Goal: Check status: Check status

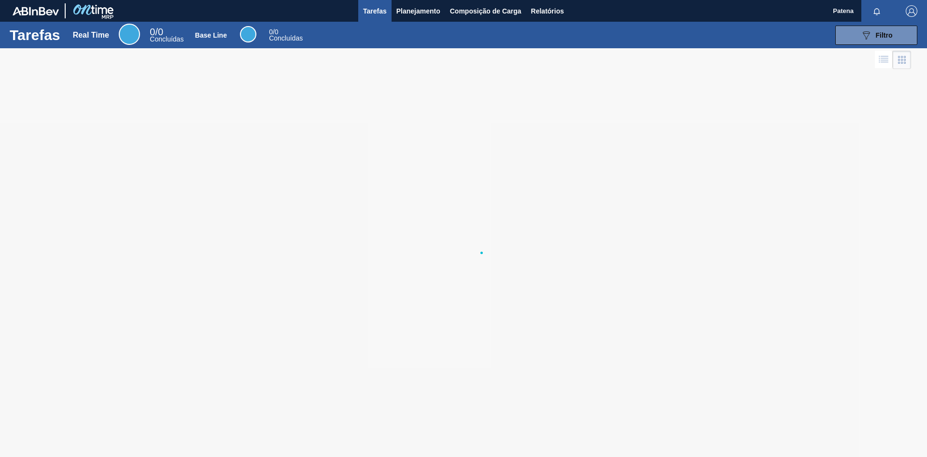
click at [545, 189] on div at bounding box center [463, 252] width 927 height 409
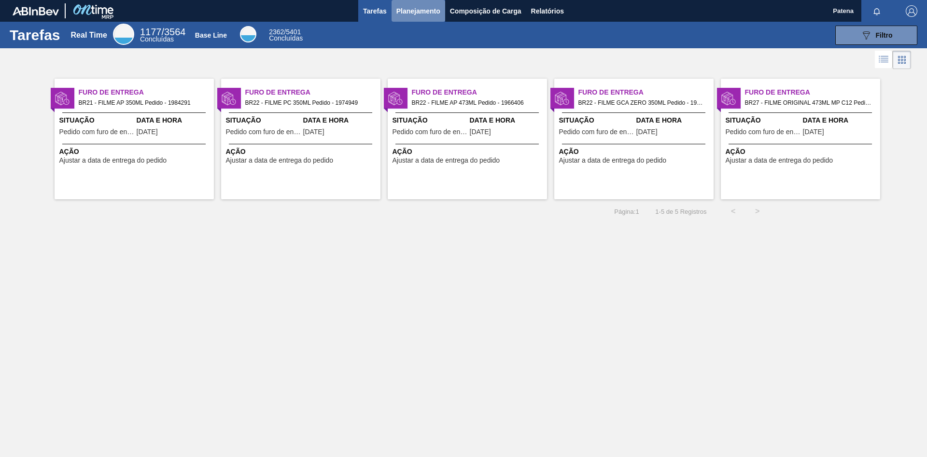
click at [406, 11] on span "Planejamento" at bounding box center [419, 11] width 44 height 12
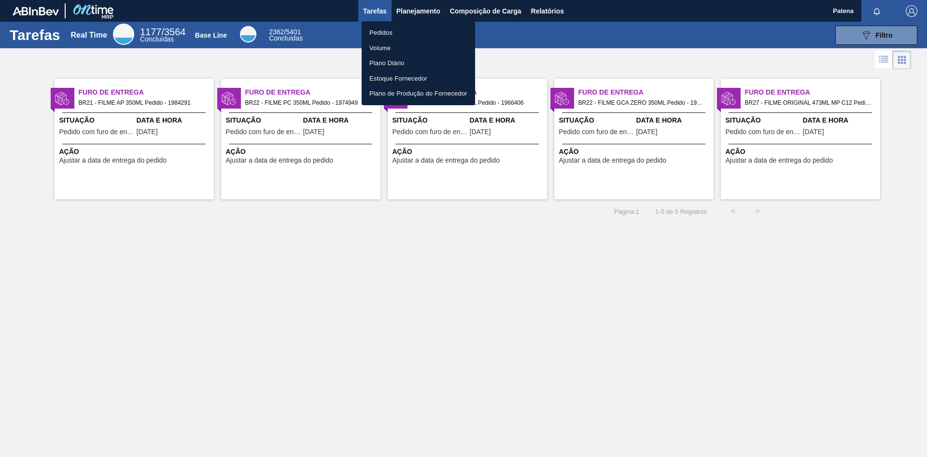
click at [391, 31] on li "Pedidos" at bounding box center [419, 32] width 114 height 15
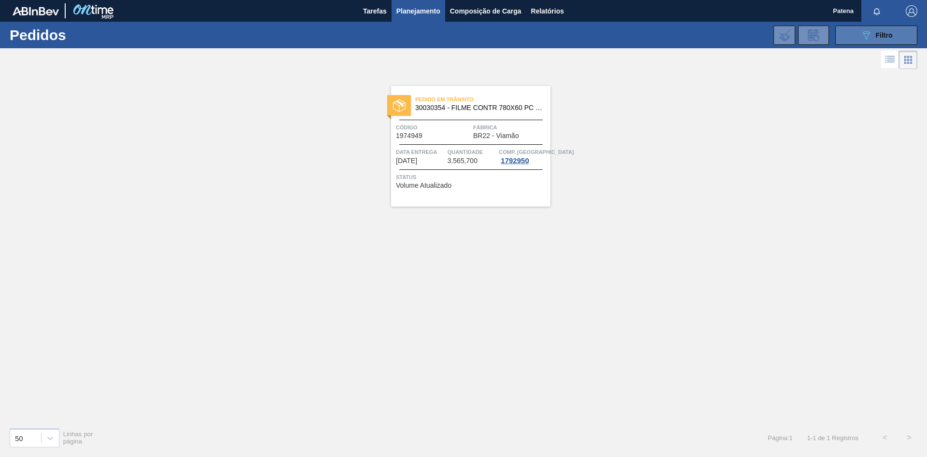
click at [876, 34] on span "Filtro" at bounding box center [884, 35] width 17 height 8
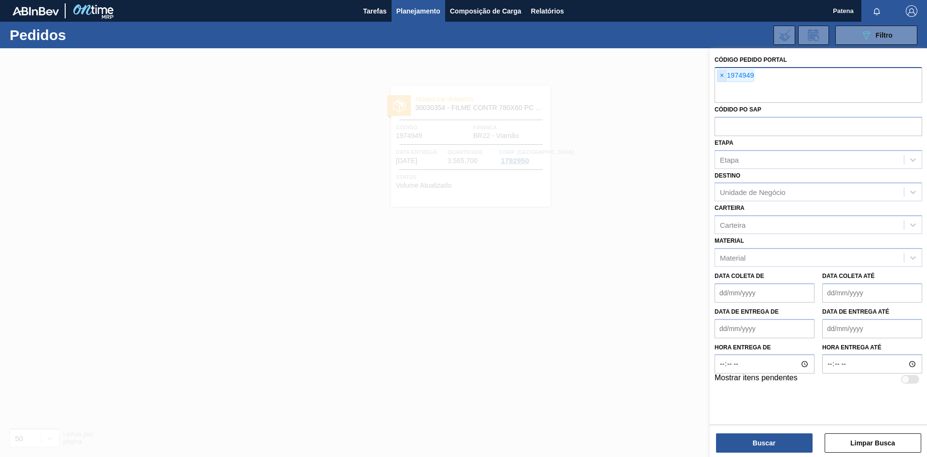
click at [724, 75] on span "×" at bounding box center [722, 76] width 9 height 12
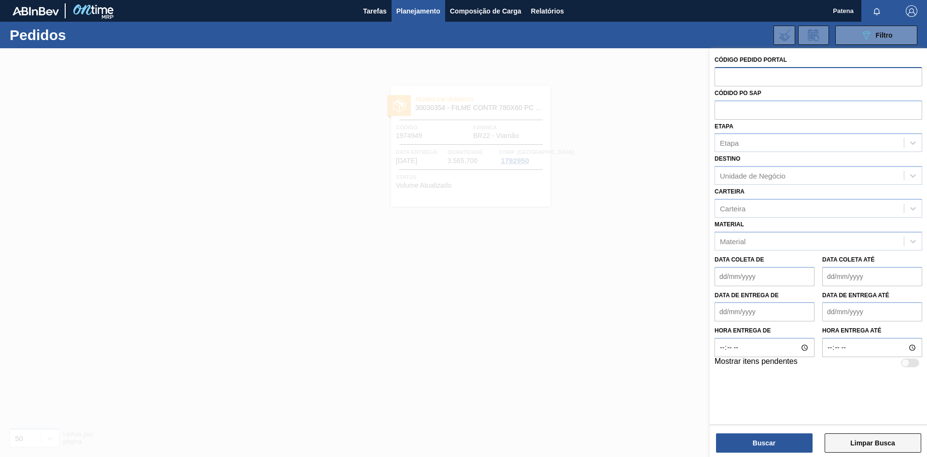
click at [884, 447] on button "Limpar Busca" at bounding box center [873, 443] width 97 height 19
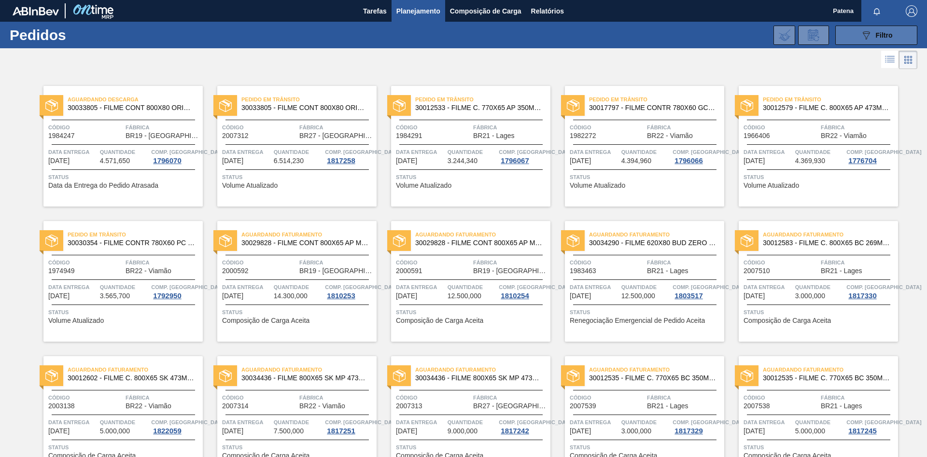
click at [858, 38] on button "089F7B8B-B2A5-4AFE-B5C0-19BA573D28AC Filtro" at bounding box center [877, 35] width 82 height 19
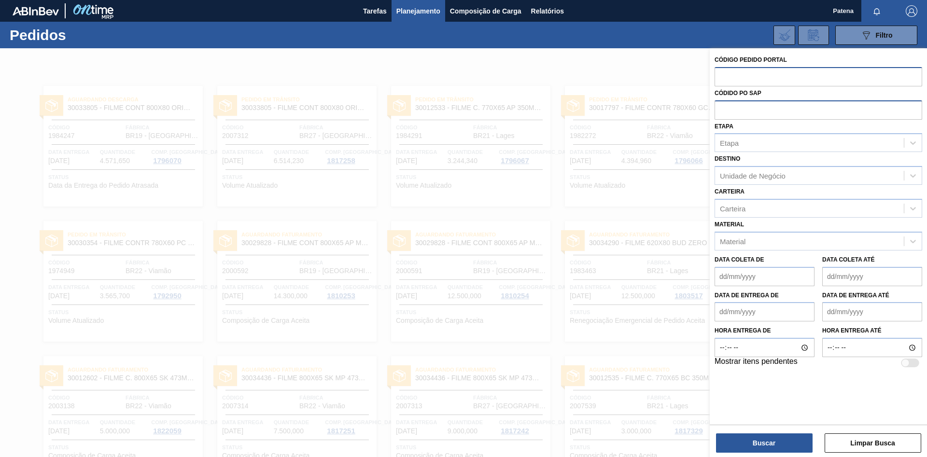
click at [736, 113] on input "text" at bounding box center [819, 109] width 208 height 18
paste input "5800347205"
type input "5800347205"
click at [747, 445] on button "Buscar" at bounding box center [764, 443] width 97 height 19
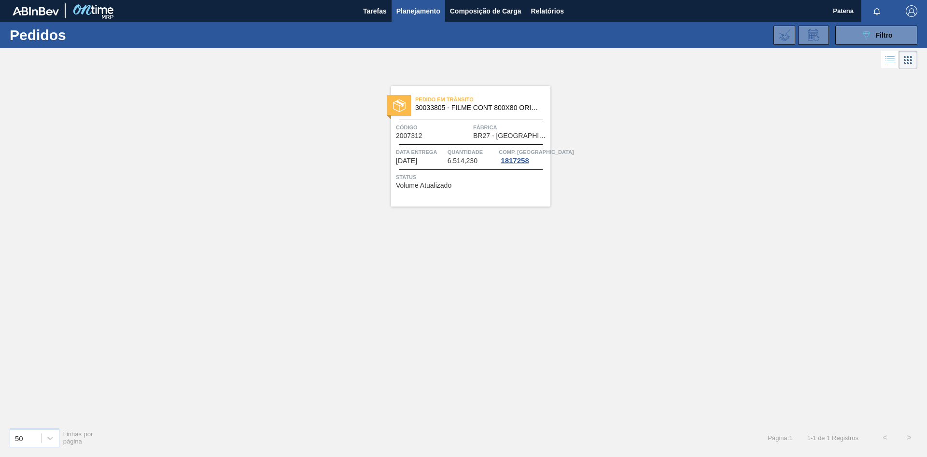
click at [436, 126] on span "Código" at bounding box center [433, 128] width 75 height 10
